Goal: Find contact information: Find contact information

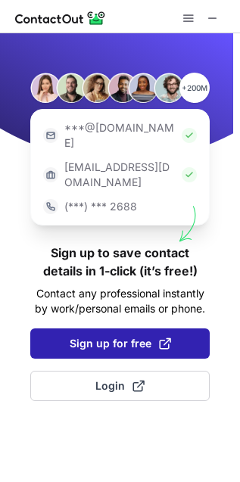
click at [131, 336] on span "Sign up for free" at bounding box center [120, 343] width 101 height 15
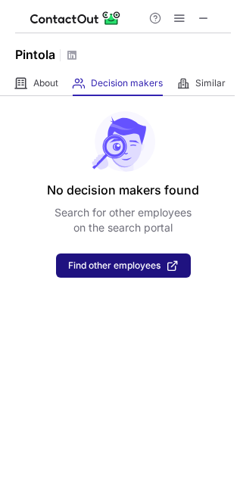
drag, startPoint x: 111, startPoint y: 264, endPoint x: 106, endPoint y: 257, distance: 8.2
click at [107, 261] on span "Find other employees" at bounding box center [114, 265] width 92 height 11
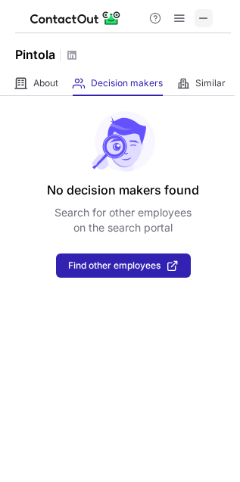
click at [204, 20] on span at bounding box center [204, 18] width 12 height 12
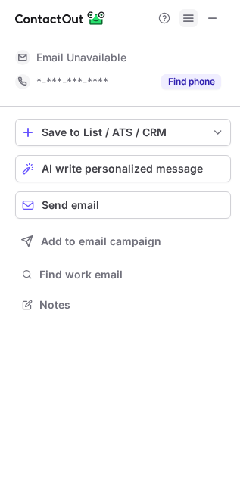
scroll to position [8, 8]
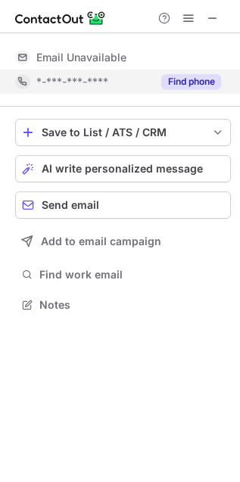
click at [176, 85] on button "Find phone" at bounding box center [191, 81] width 60 height 15
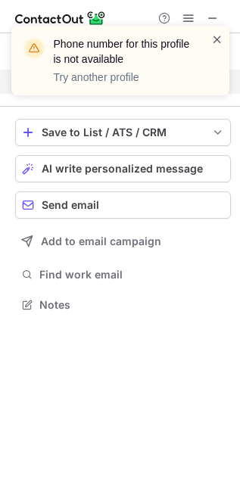
click at [221, 39] on span at bounding box center [217, 39] width 12 height 15
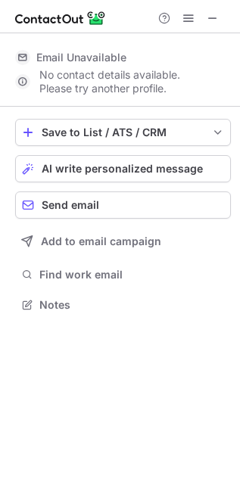
click at [214, 40] on span at bounding box center [217, 39] width 12 height 15
click at [216, 17] on span at bounding box center [213, 18] width 12 height 12
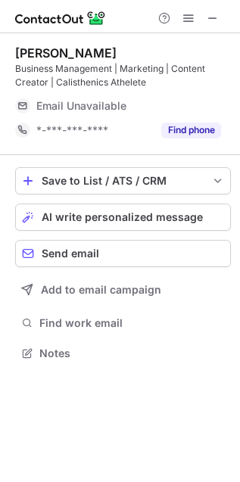
scroll to position [335, 240]
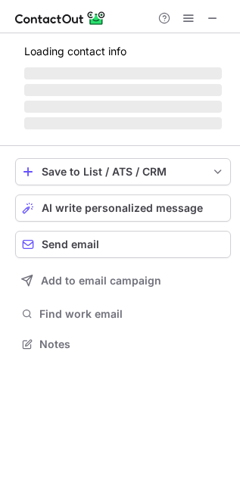
click at [194, 132] on div "Loading contact info ‌ ‌ ‌ ‌" at bounding box center [123, 84] width 216 height 97
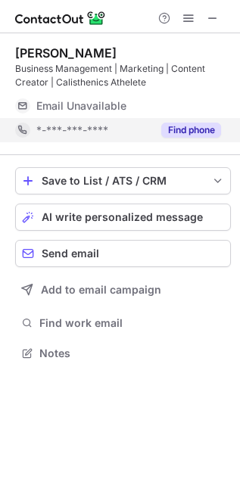
click at [198, 126] on button "Find phone" at bounding box center [191, 130] width 60 height 15
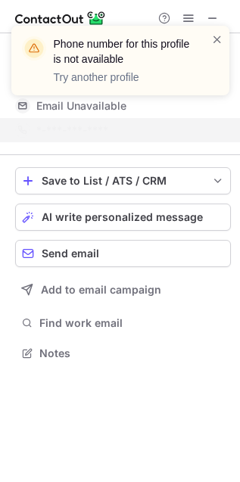
click at [210, 38] on div "Phone number for this profile is not available Try another profile" at bounding box center [114, 61] width 194 height 58
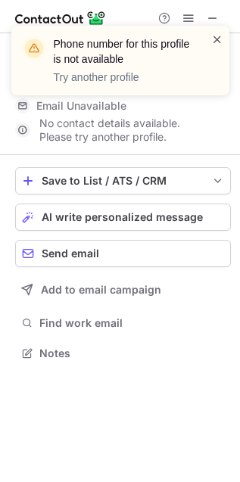
click at [213, 38] on span at bounding box center [217, 39] width 12 height 15
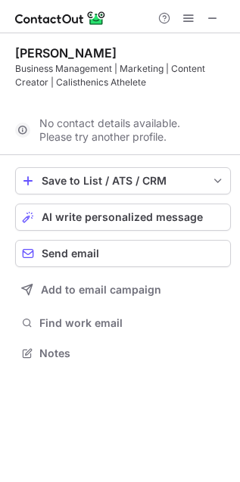
scroll to position [319, 240]
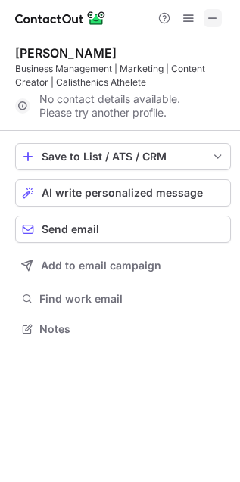
click at [210, 14] on span at bounding box center [213, 18] width 12 height 12
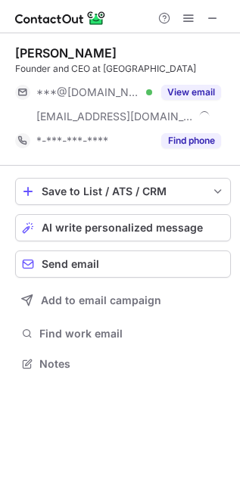
scroll to position [353, 240]
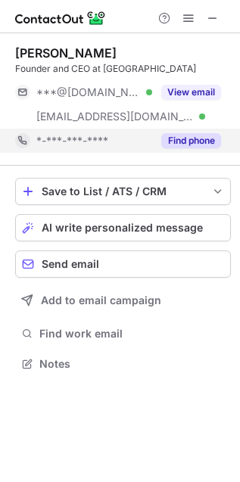
click at [201, 136] on button "Find phone" at bounding box center [191, 140] width 60 height 15
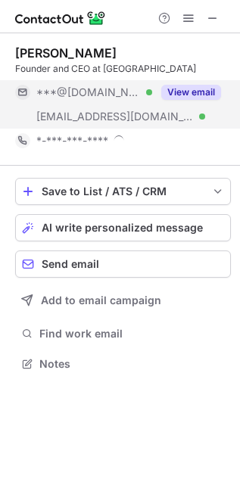
click at [205, 89] on button "View email" at bounding box center [191, 92] width 60 height 15
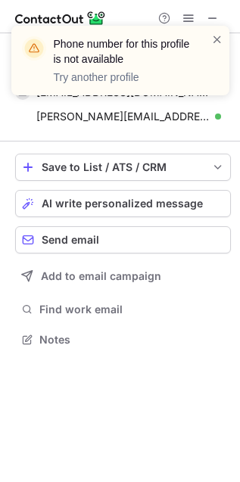
scroll to position [8, 8]
click at [221, 34] on span at bounding box center [217, 39] width 12 height 15
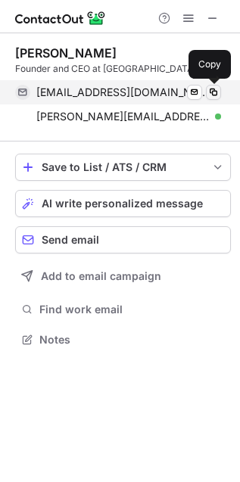
click at [213, 92] on span at bounding box center [213, 92] width 12 height 12
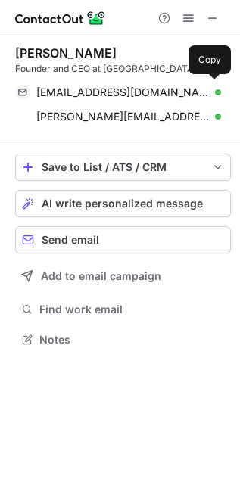
click at [62, 50] on div "Kushagra Patwari" at bounding box center [65, 52] width 101 height 15
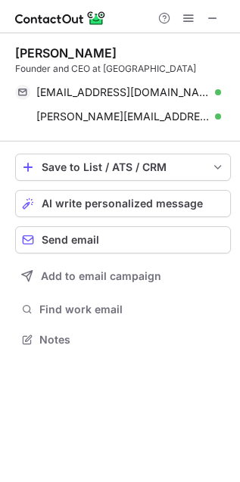
click at [62, 50] on div "Kushagra Patwari" at bounding box center [65, 52] width 101 height 15
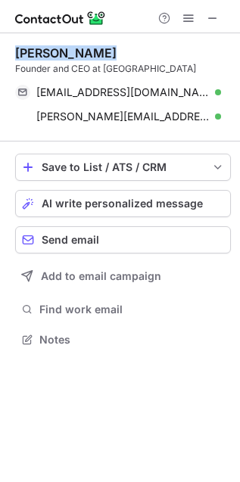
click at [63, 50] on div "Kushagra Patwari" at bounding box center [65, 52] width 101 height 15
copy div "Kushagra Patwari"
click at [75, 69] on div "Founder and CEO at Dawntown" at bounding box center [123, 69] width 216 height 14
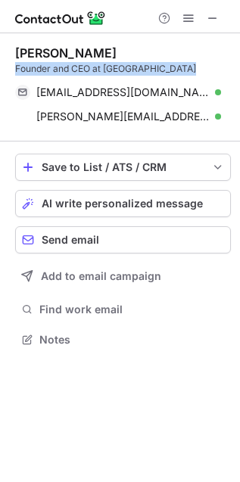
copy div "Founder and CEO at Dawntown"
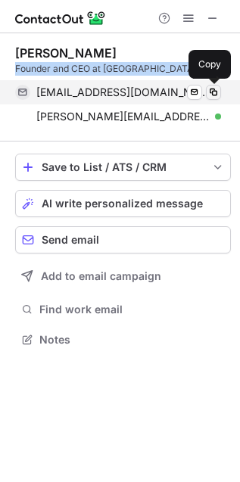
click at [217, 90] on span at bounding box center [213, 92] width 12 height 12
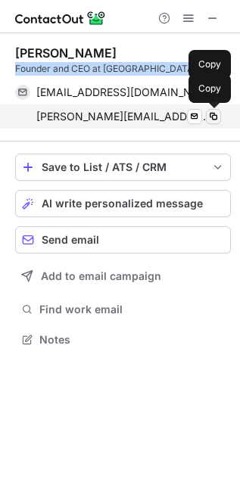
click at [212, 114] on span at bounding box center [213, 117] width 12 height 12
